Goal: Information Seeking & Learning: Compare options

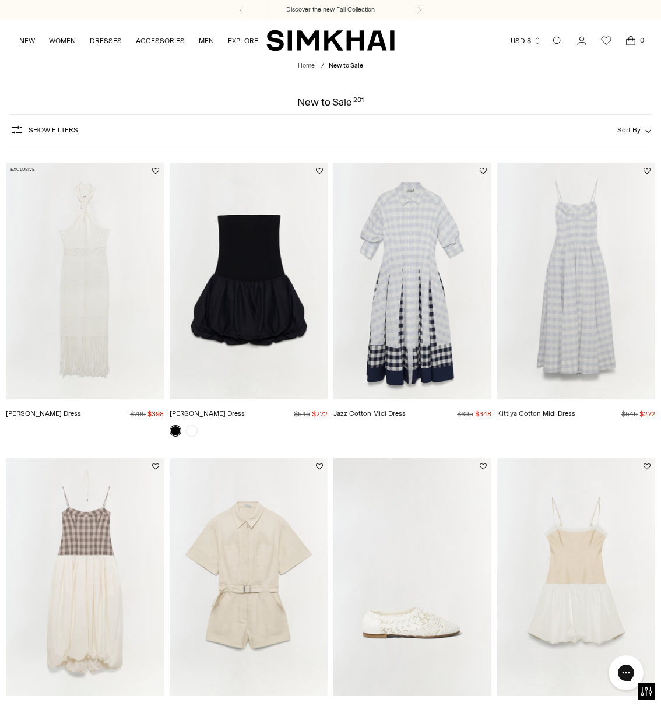
scroll to position [1, 1]
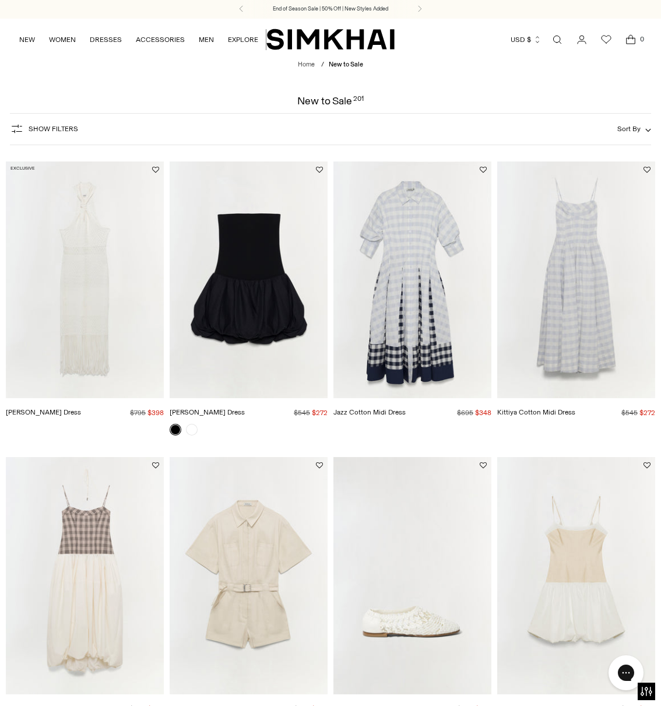
click at [0, 0] on img "Sanchez Dress" at bounding box center [0, 0] width 0 height 0
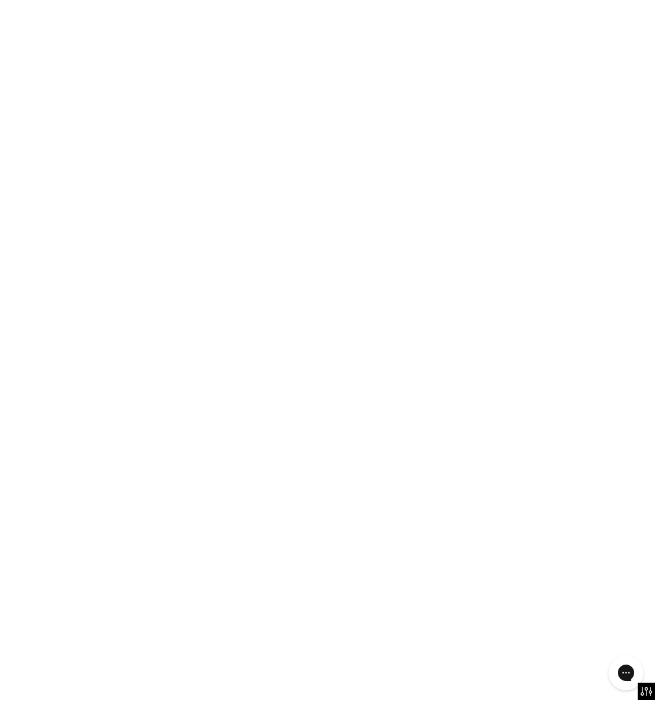
scroll to position [1, 0]
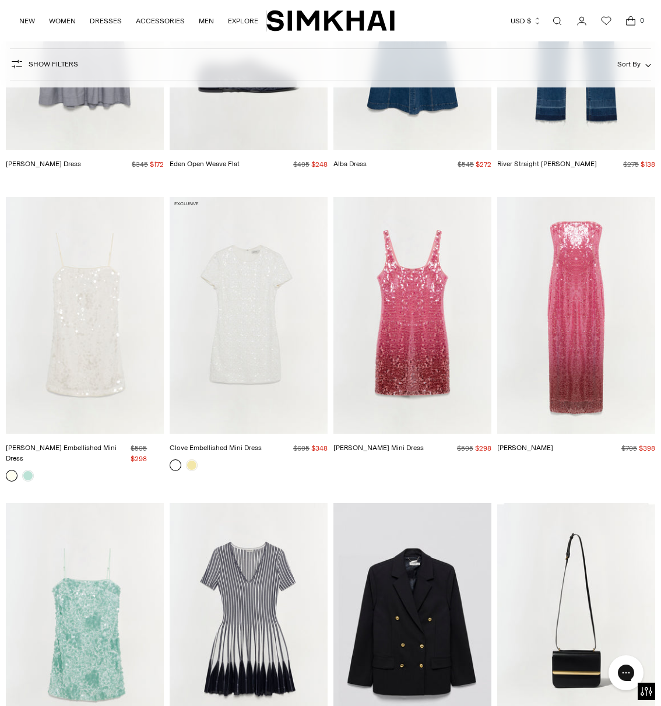
scroll to position [1717, 1]
click at [0, 0] on img "Leilani Sequin Gown" at bounding box center [0, 0] width 0 height 0
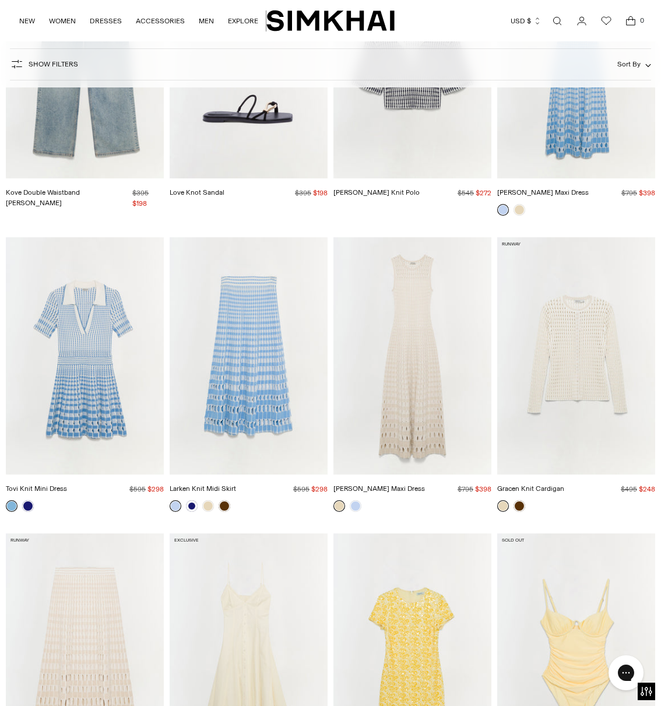
scroll to position [6132, 0]
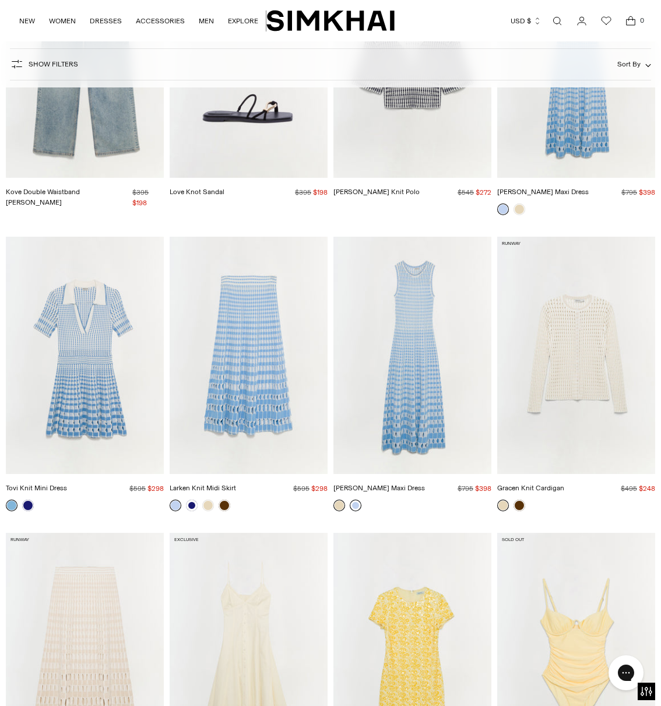
click at [355, 499] on link at bounding box center [356, 505] width 12 height 12
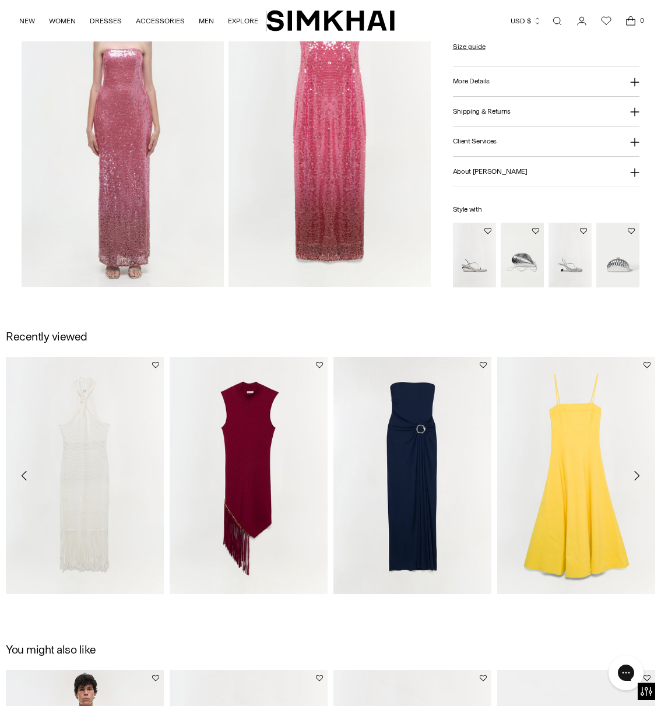
scroll to position [722, 0]
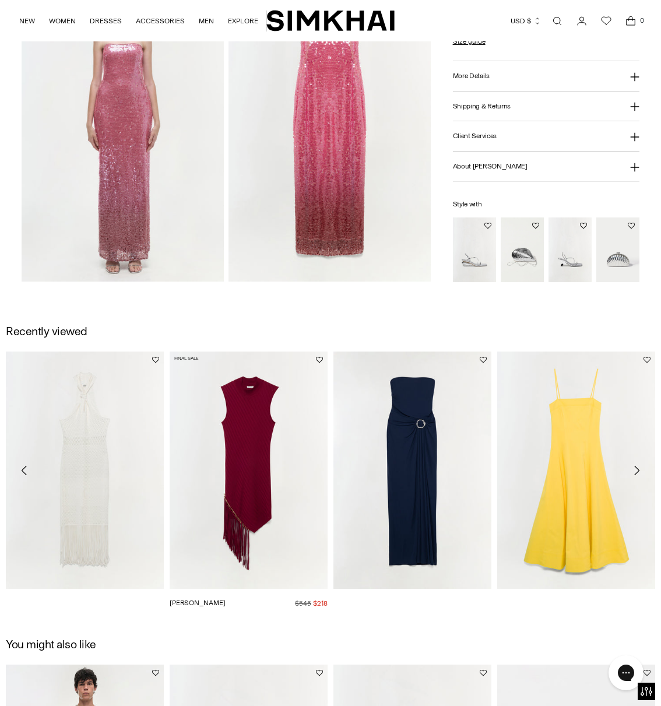
click at [0, 0] on img "Claire Dress" at bounding box center [0, 0] width 0 height 0
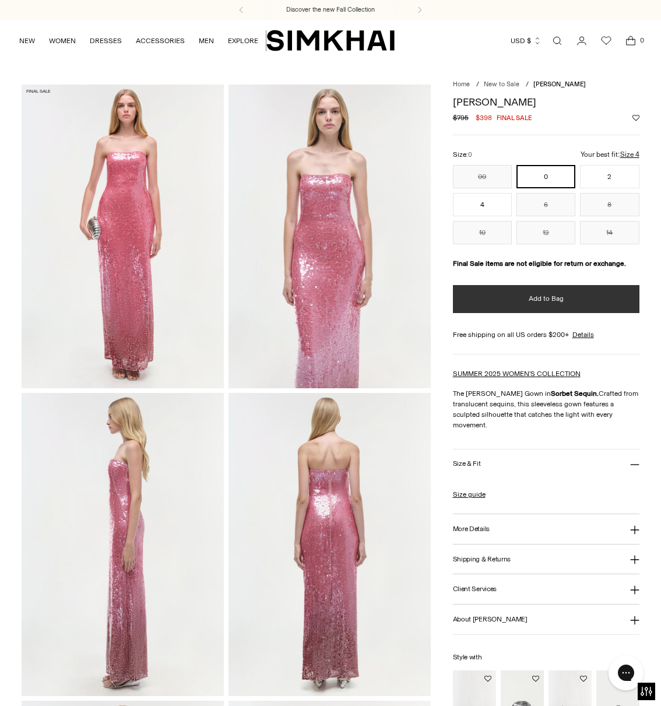
scroll to position [0, 0]
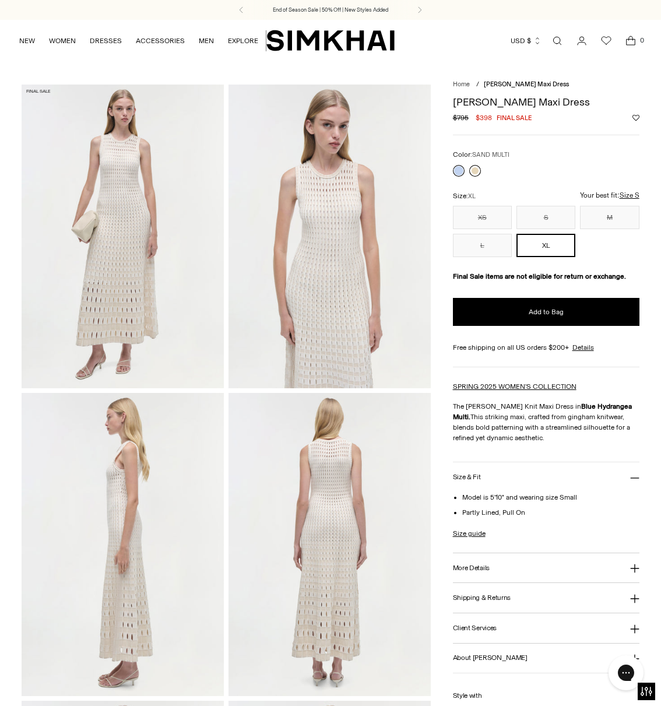
scroll to position [1, 0]
click at [471, 170] on link at bounding box center [475, 170] width 12 height 12
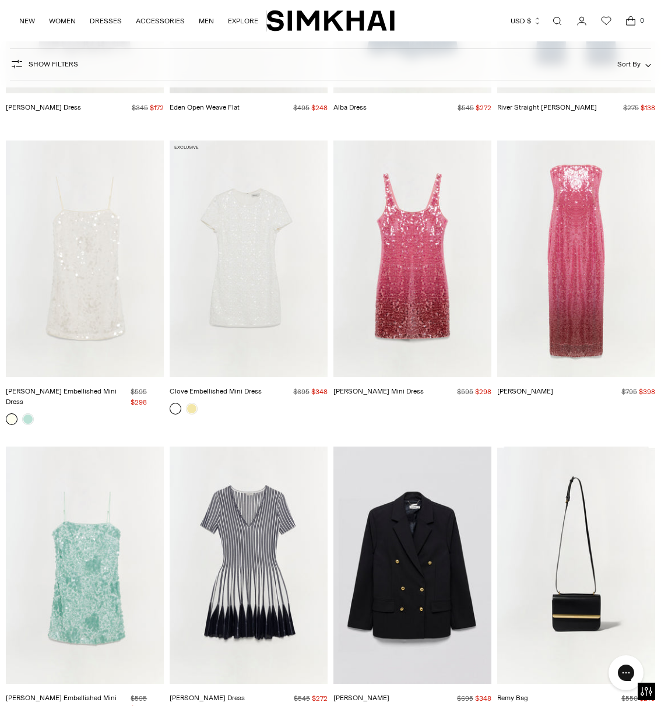
scroll to position [1772, 0]
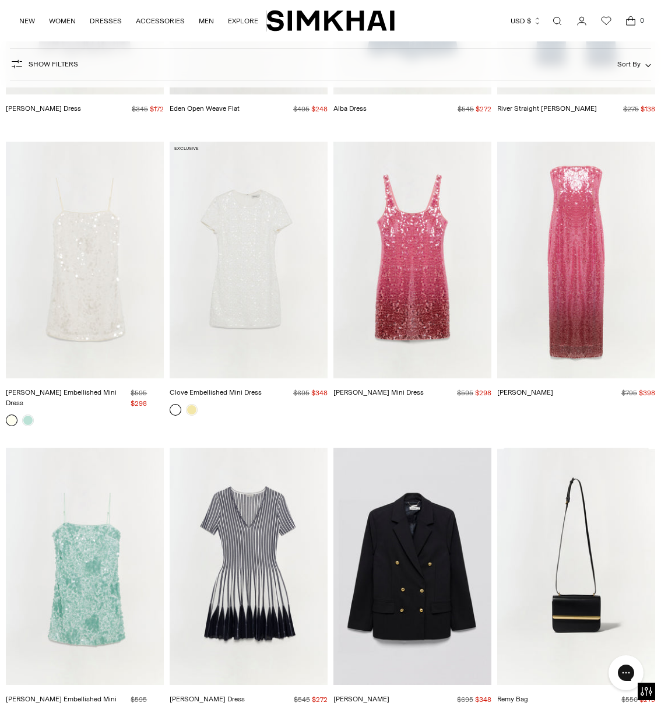
click at [0, 0] on img "Leilani Sequin Gown" at bounding box center [0, 0] width 0 height 0
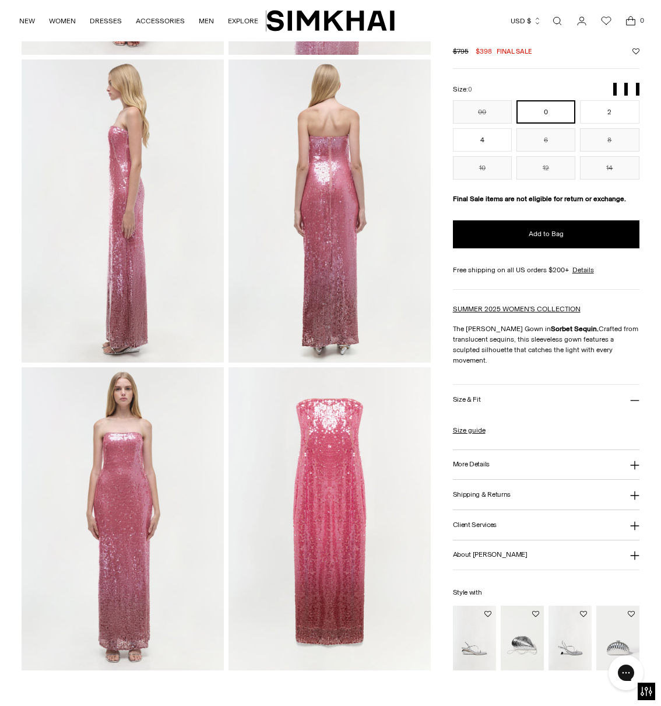
scroll to position [335, 0]
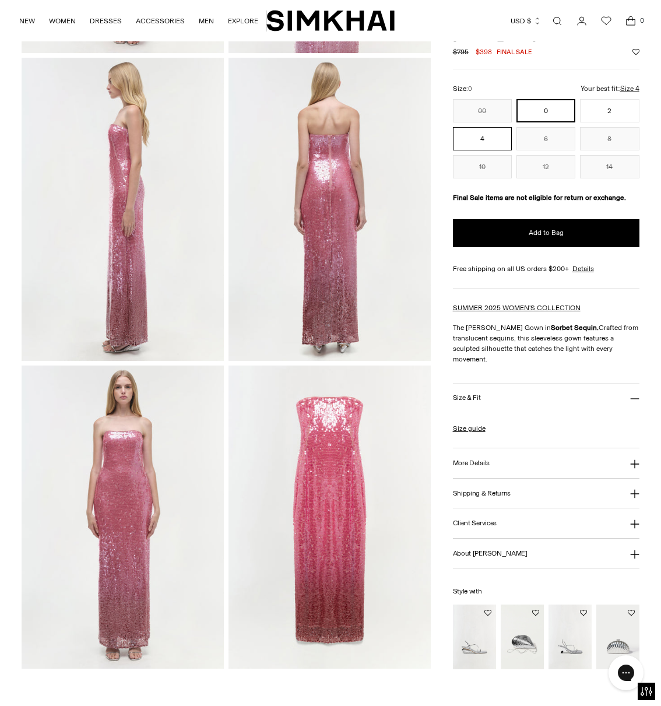
click at [498, 144] on button "4" at bounding box center [482, 137] width 59 height 23
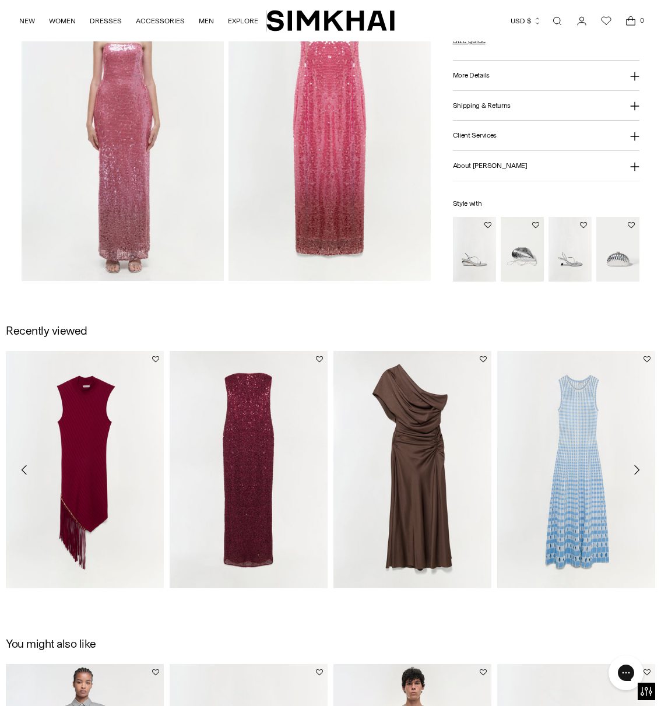
scroll to position [724, 0]
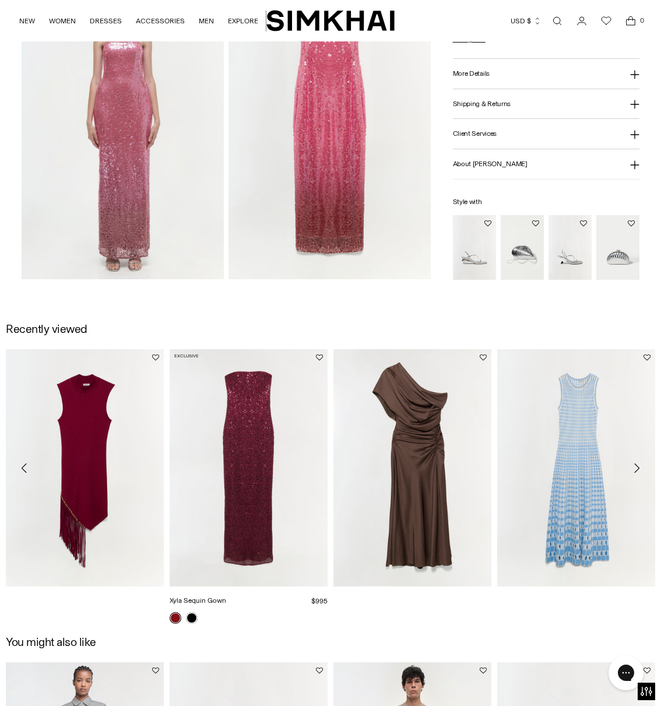
click at [0, 0] on img "Xyla Sequin Gown" at bounding box center [0, 0] width 0 height 0
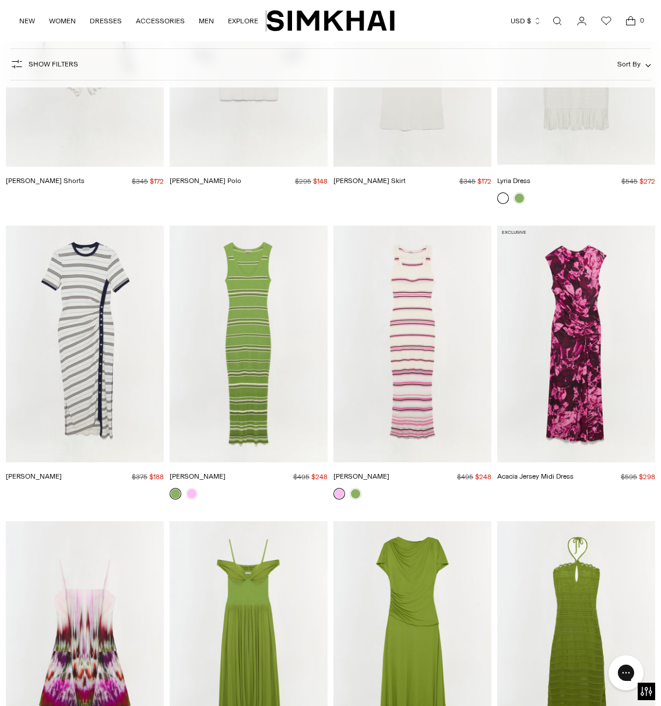
scroll to position [8774, 0]
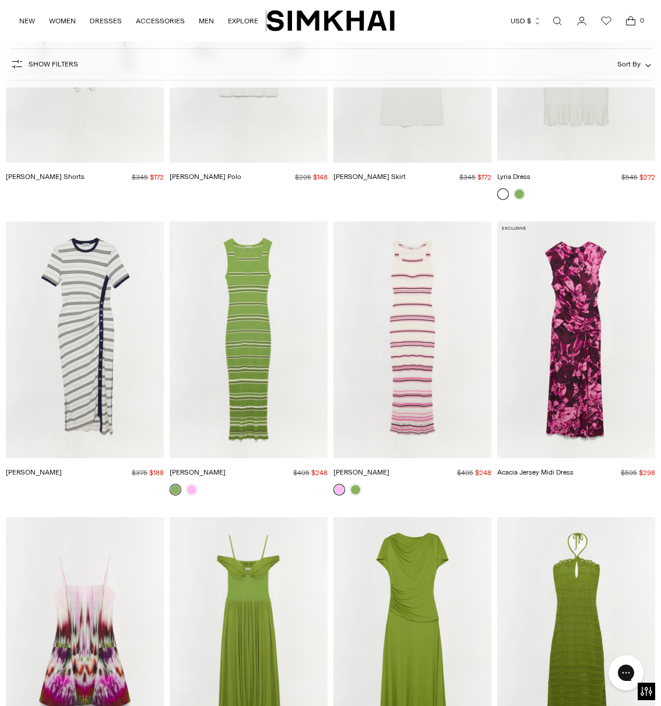
click at [0, 0] on img "Shanna Dress" at bounding box center [0, 0] width 0 height 0
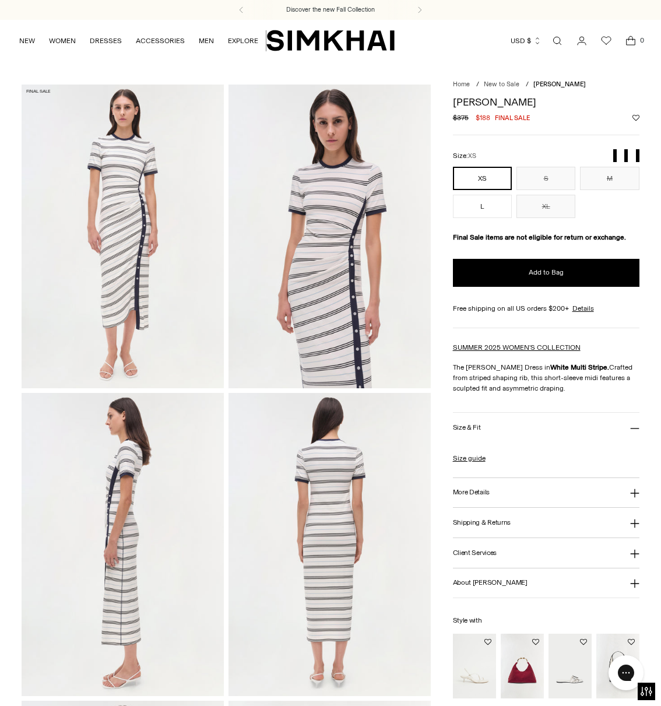
scroll to position [0, 1]
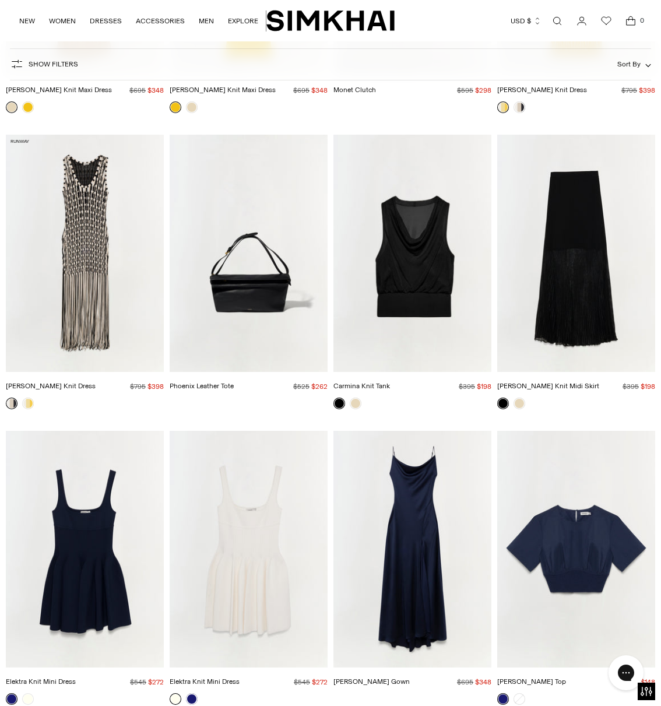
scroll to position [3466, 0]
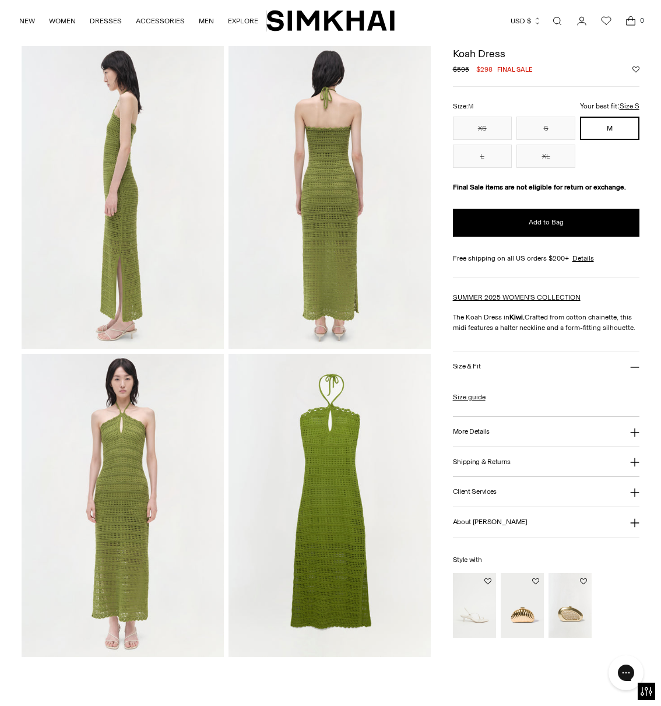
scroll to position [354, 0]
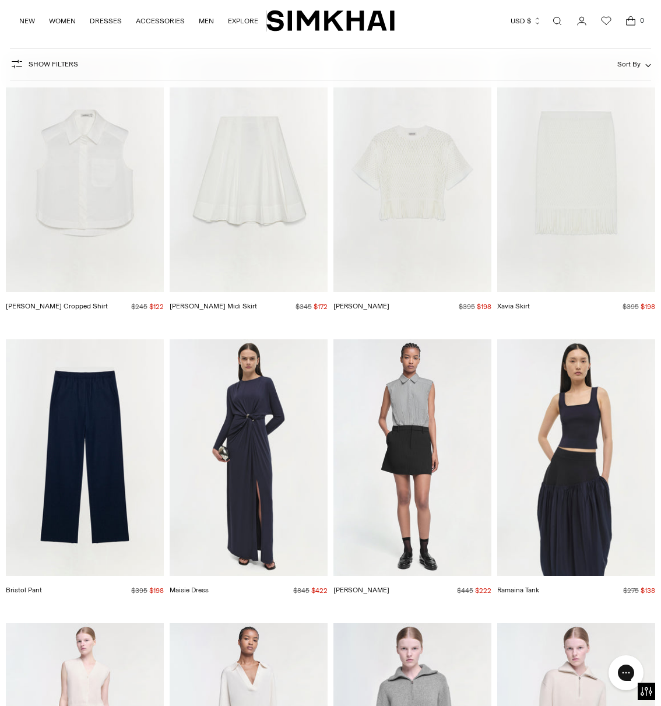
scroll to position [12762, 0]
